Goal: Information Seeking & Learning: Learn about a topic

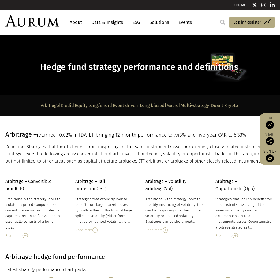
click at [61, 106] on link "Credit" at bounding box center [67, 105] width 12 height 5
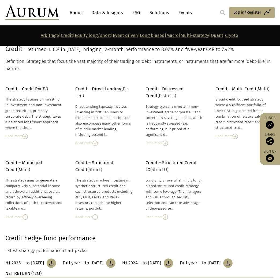
scroll to position [412, 0]
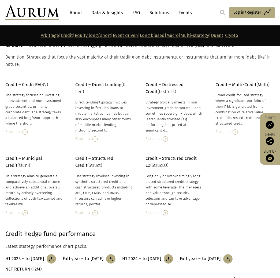
click at [27, 135] on img at bounding box center [24, 132] width 5 height 5
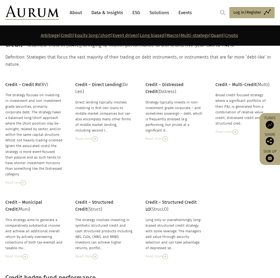
click at [84, 10] on link "About" at bounding box center [76, 13] width 18 height 10
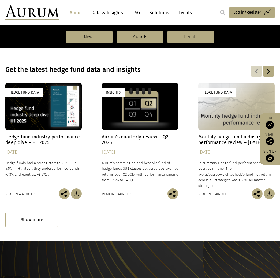
scroll to position [363, 0]
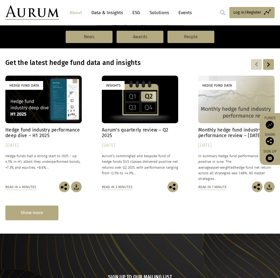
click at [36, 212] on div "Show more" at bounding box center [31, 213] width 53 height 15
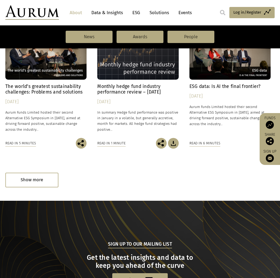
scroll to position [801, 0]
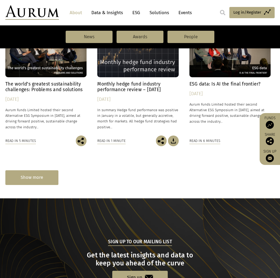
click at [45, 177] on div "Show more" at bounding box center [31, 177] width 53 height 15
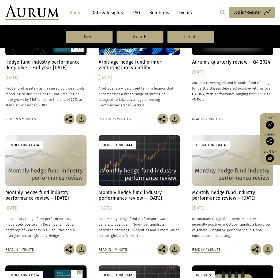
scroll to position [962, 0]
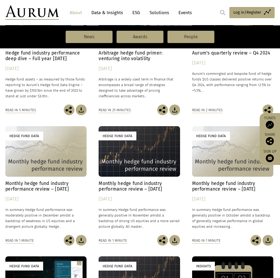
click at [223, 13] on img at bounding box center [222, 12] width 5 height 5
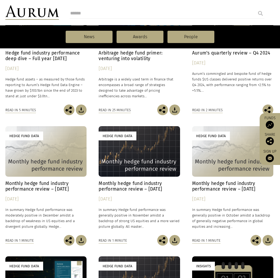
scroll to position [1230, 0]
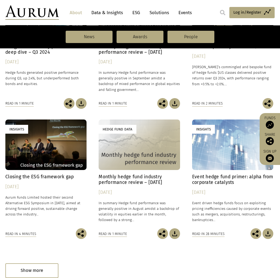
click at [226, 11] on div "Access Funds Log in/Register Sign out Preferences" at bounding box center [243, 12] width 62 height 14
click at [225, 12] on img at bounding box center [222, 12] width 5 height 5
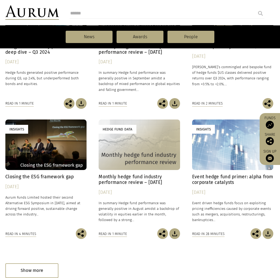
click at [82, 11] on input "search" at bounding box center [167, 13] width 195 height 11
type input "**********"
click at [255, 8] on input "submit" at bounding box center [260, 13] width 11 height 11
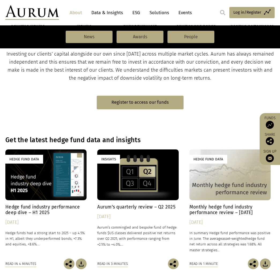
scroll to position [330, 0]
